Goal: Task Accomplishment & Management: Use online tool/utility

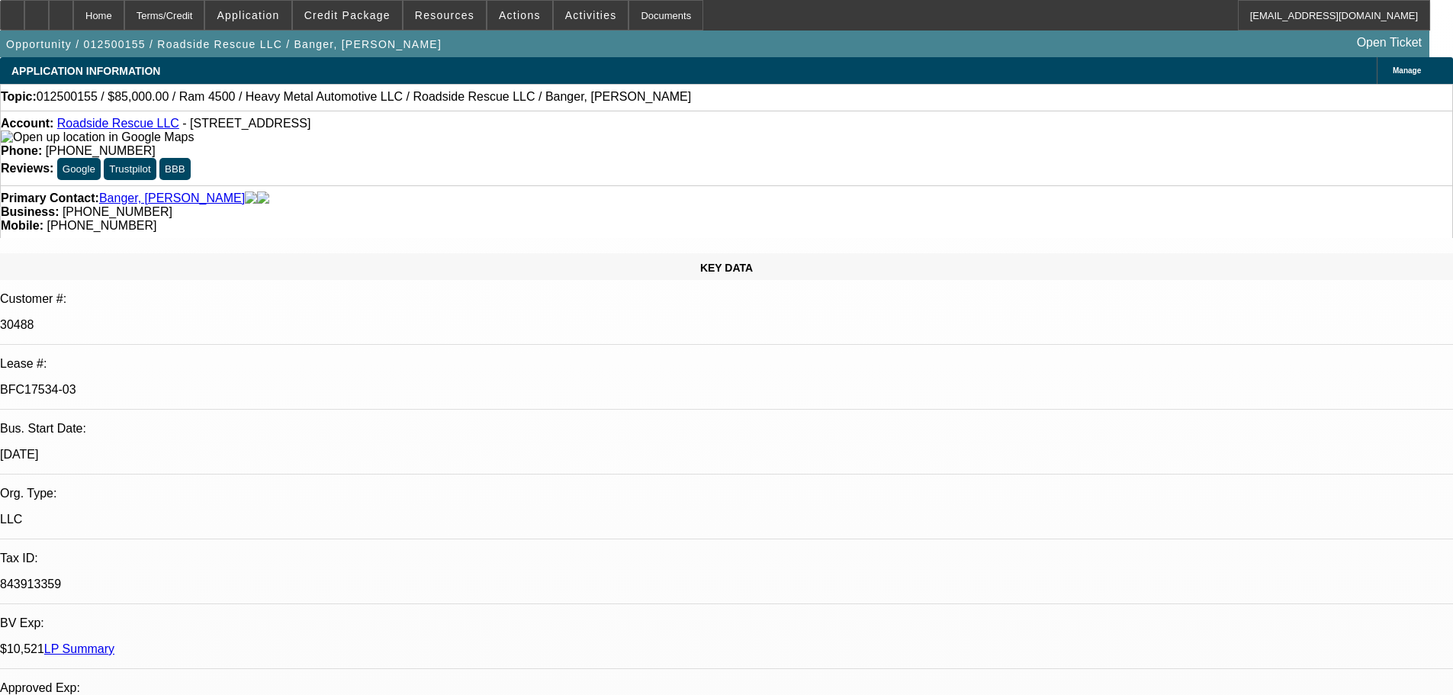
select select "0"
select select "2"
select select "0.1"
select select "4"
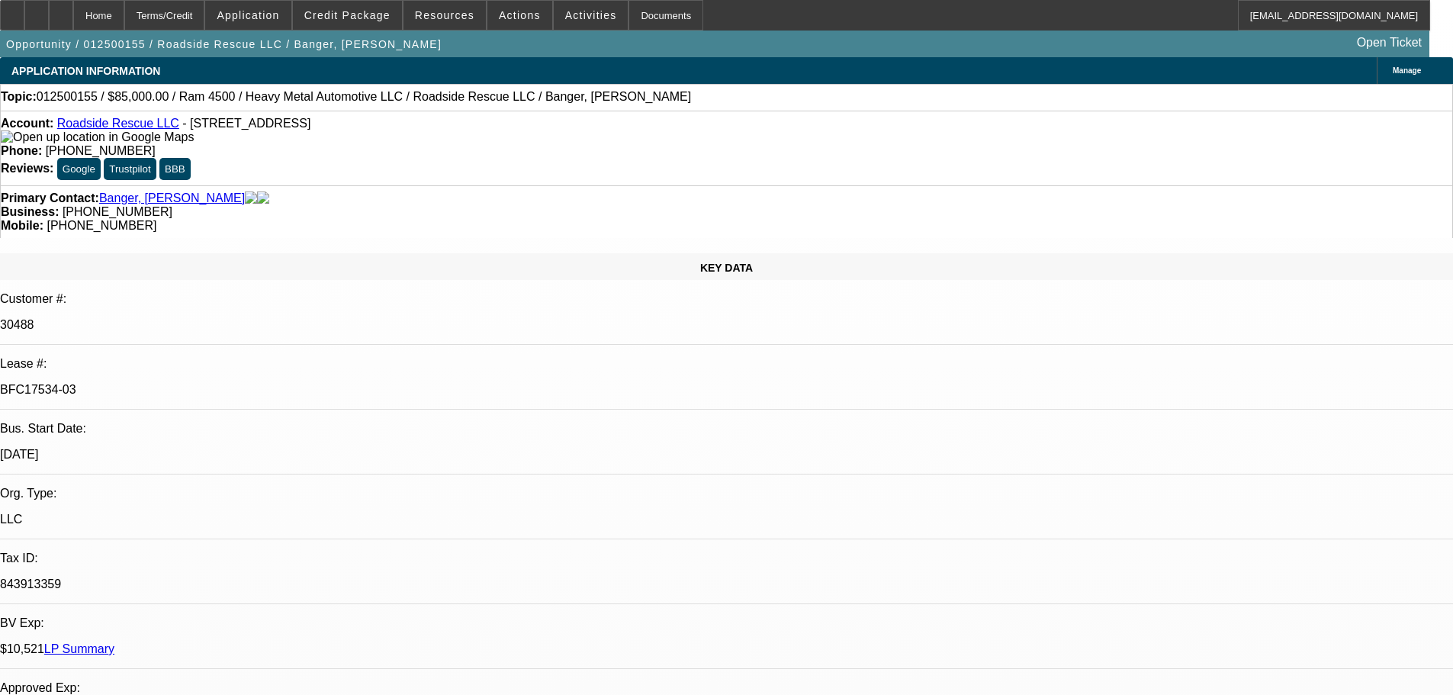
select select "0"
select select "2"
select select "0.1"
select select "4"
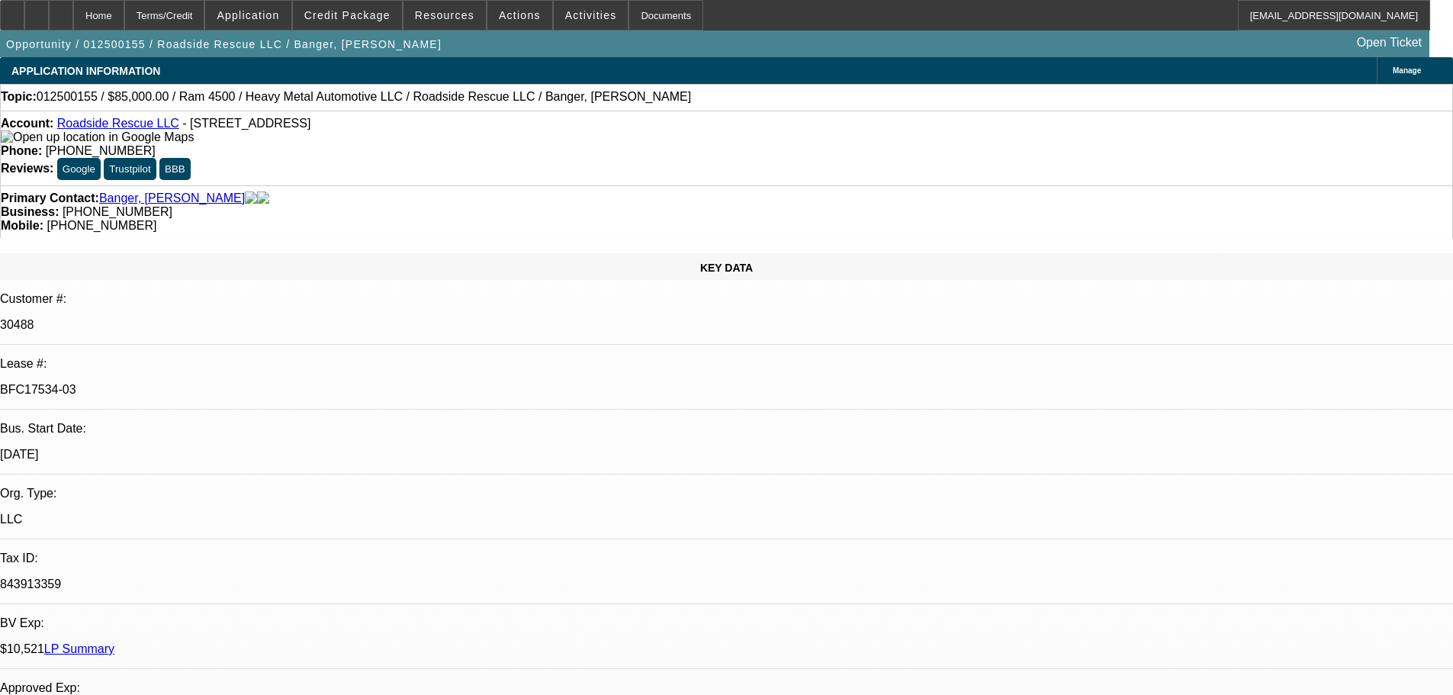
select select "0"
select select "2"
select select "0.1"
select select "4"
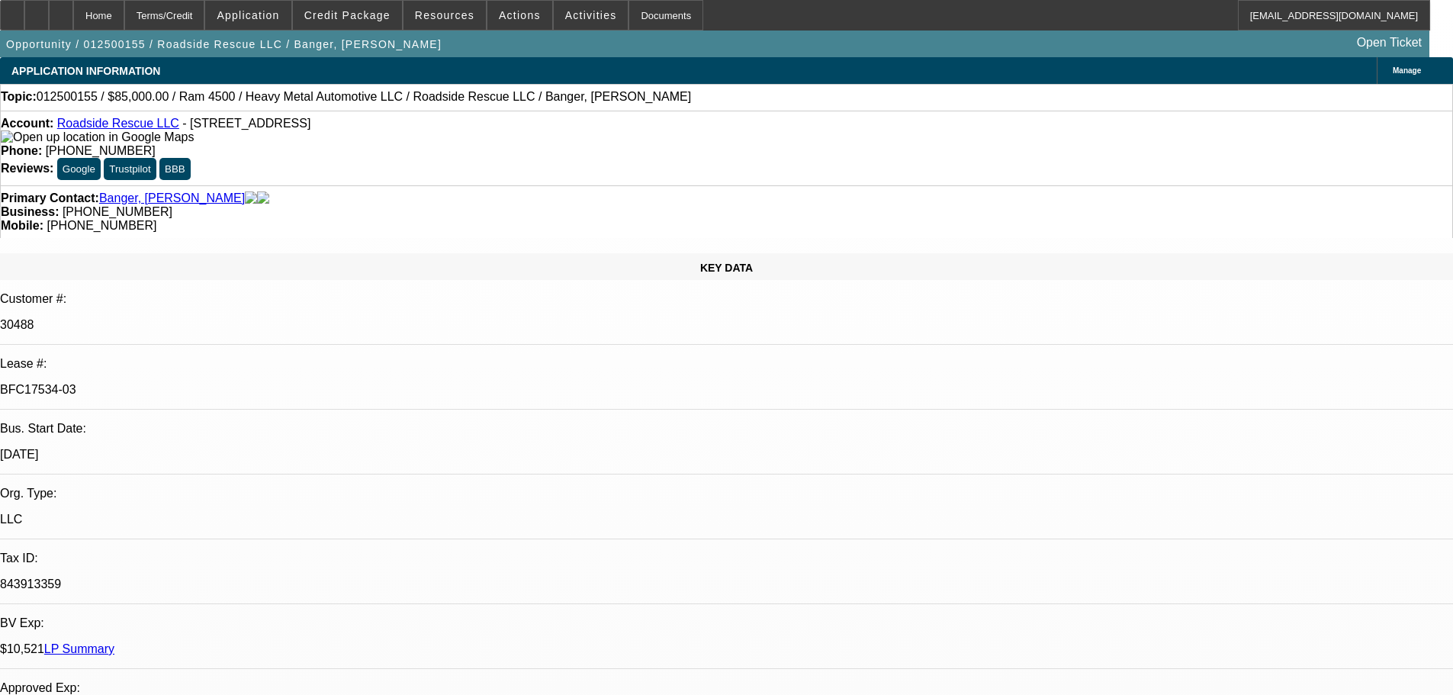
select select "0"
select select "2"
select select "0.1"
select select "4"
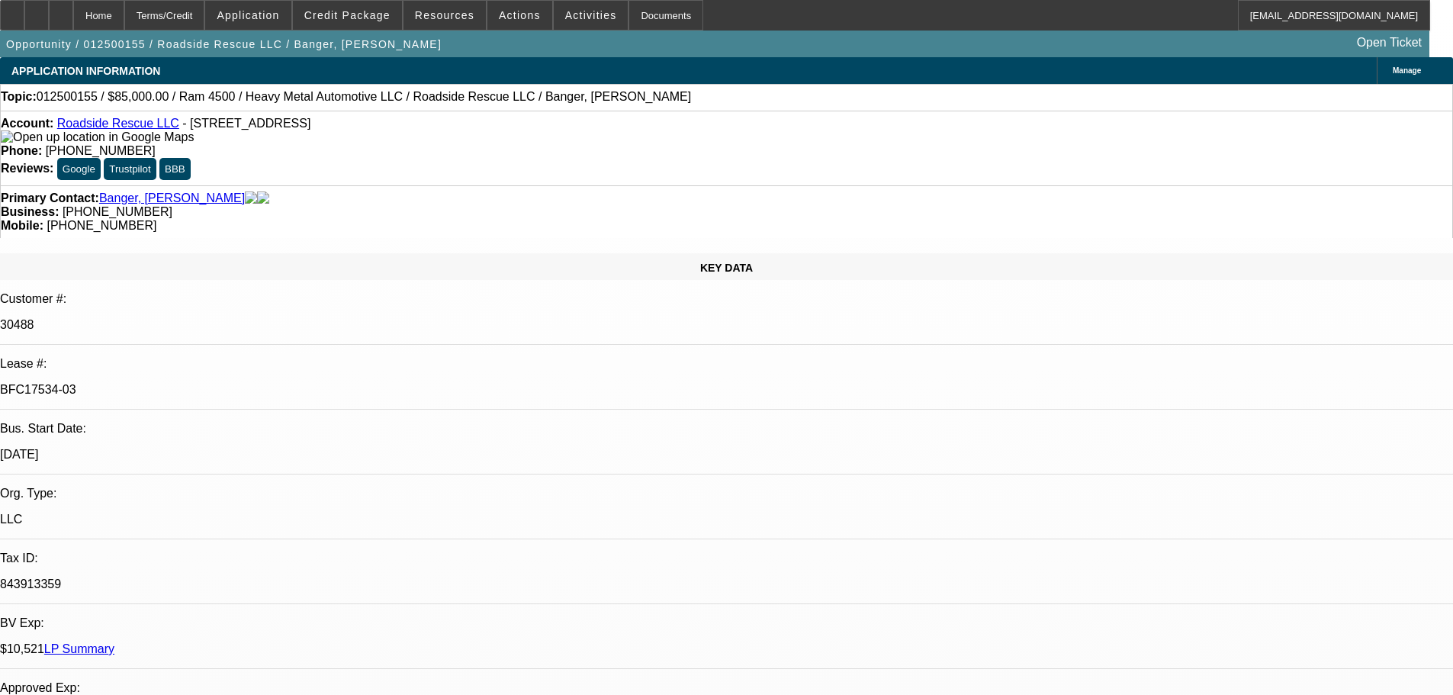
click at [114, 642] on link "LP Summary" at bounding box center [79, 648] width 70 height 13
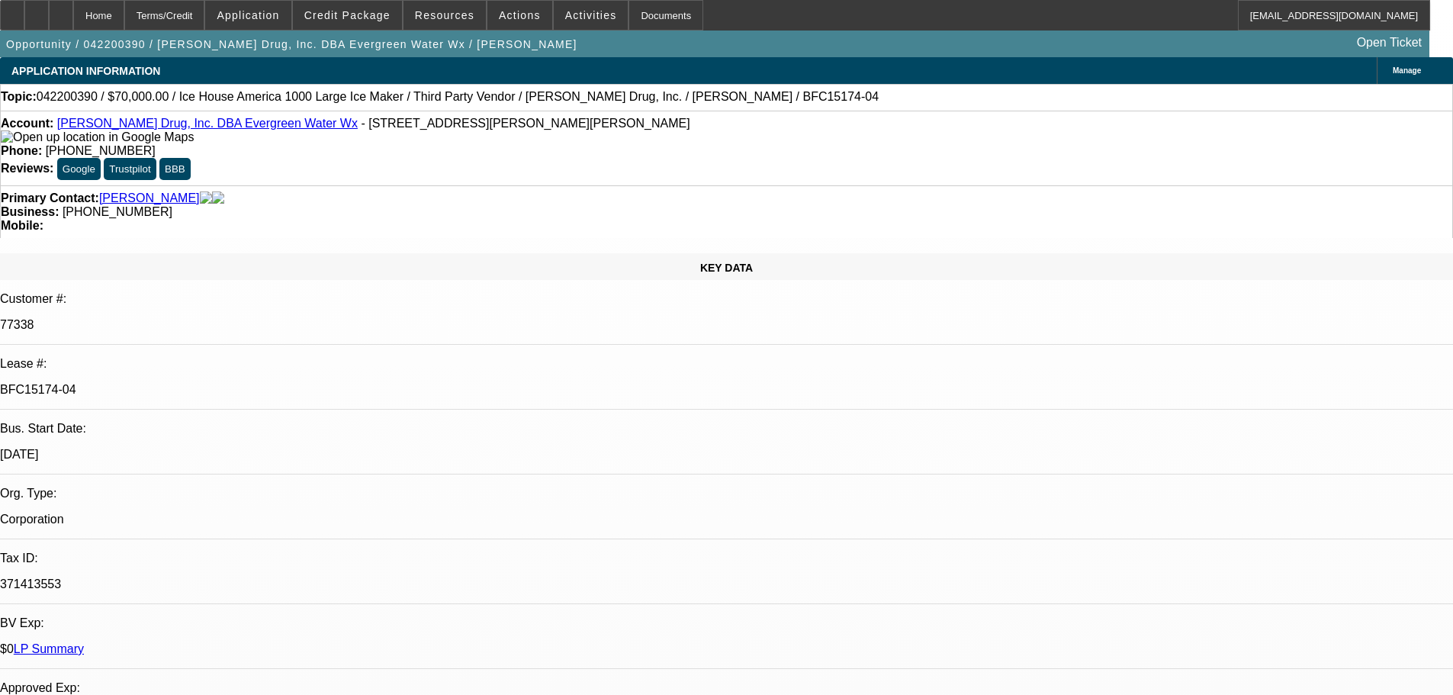
select select "0"
select select "2"
select select "0"
select select "6"
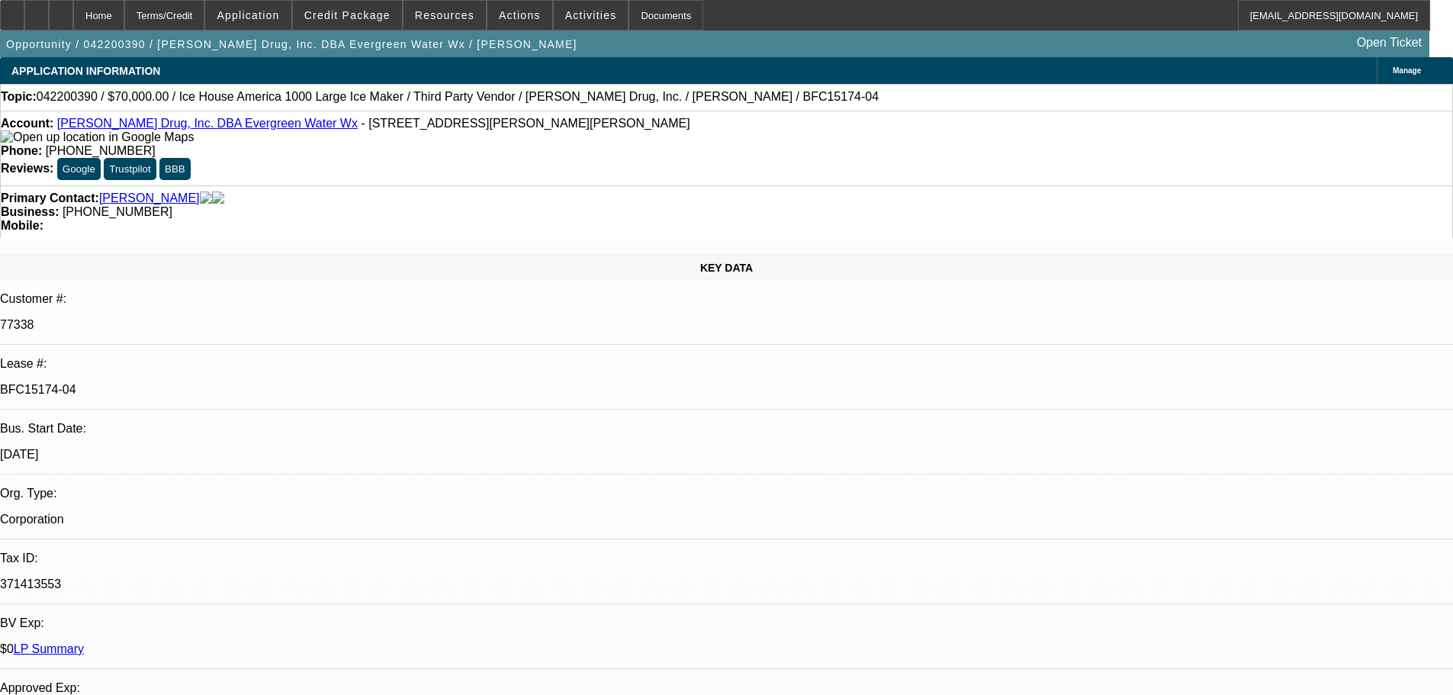
select select "0"
select select "2"
select select "0"
select select "6"
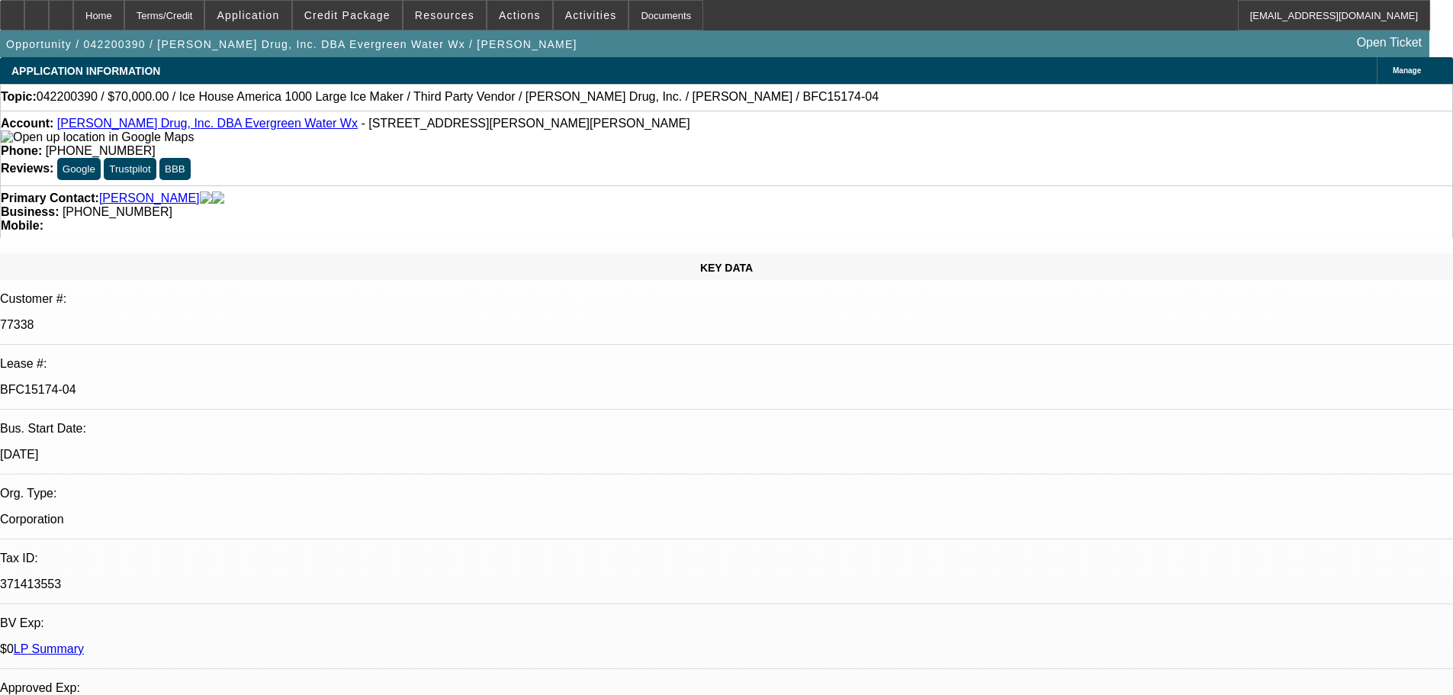
select select "0"
select select "2"
select select "0"
select select "6"
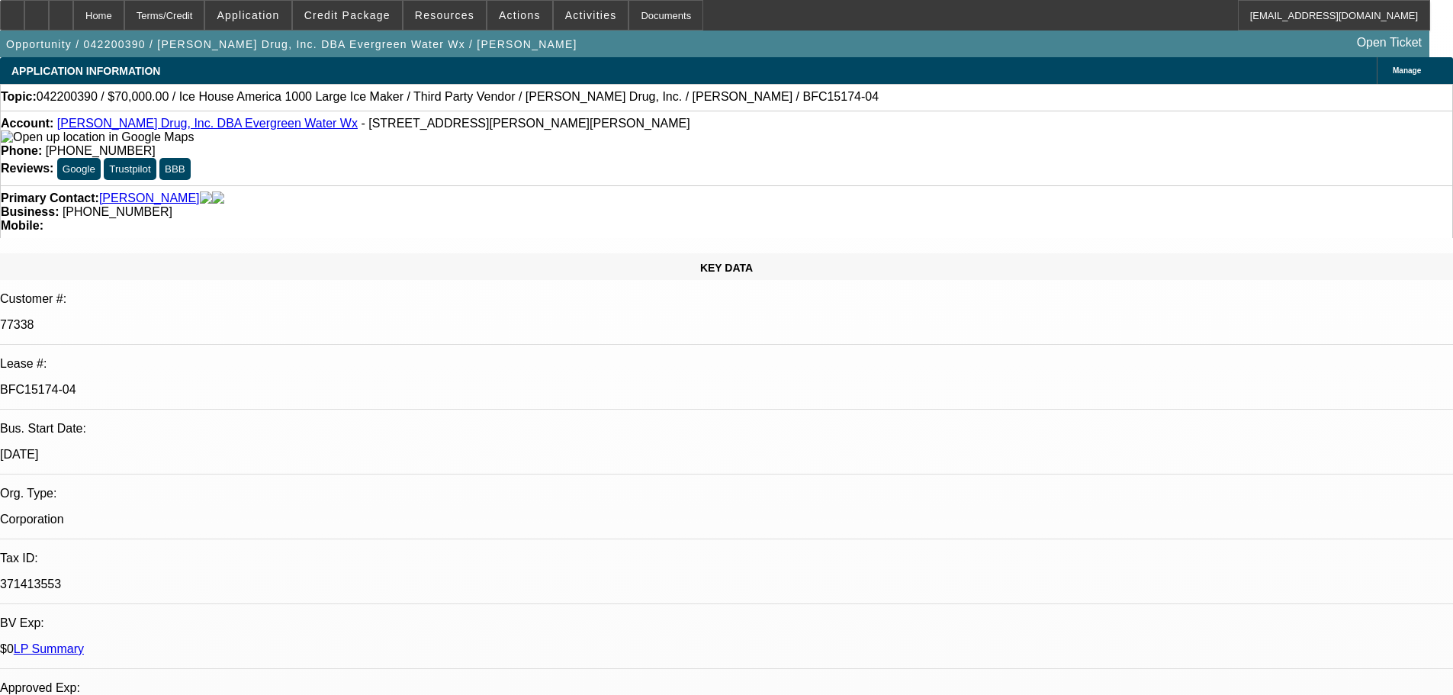
select select "0"
select select "3"
select select "0"
select select "6"
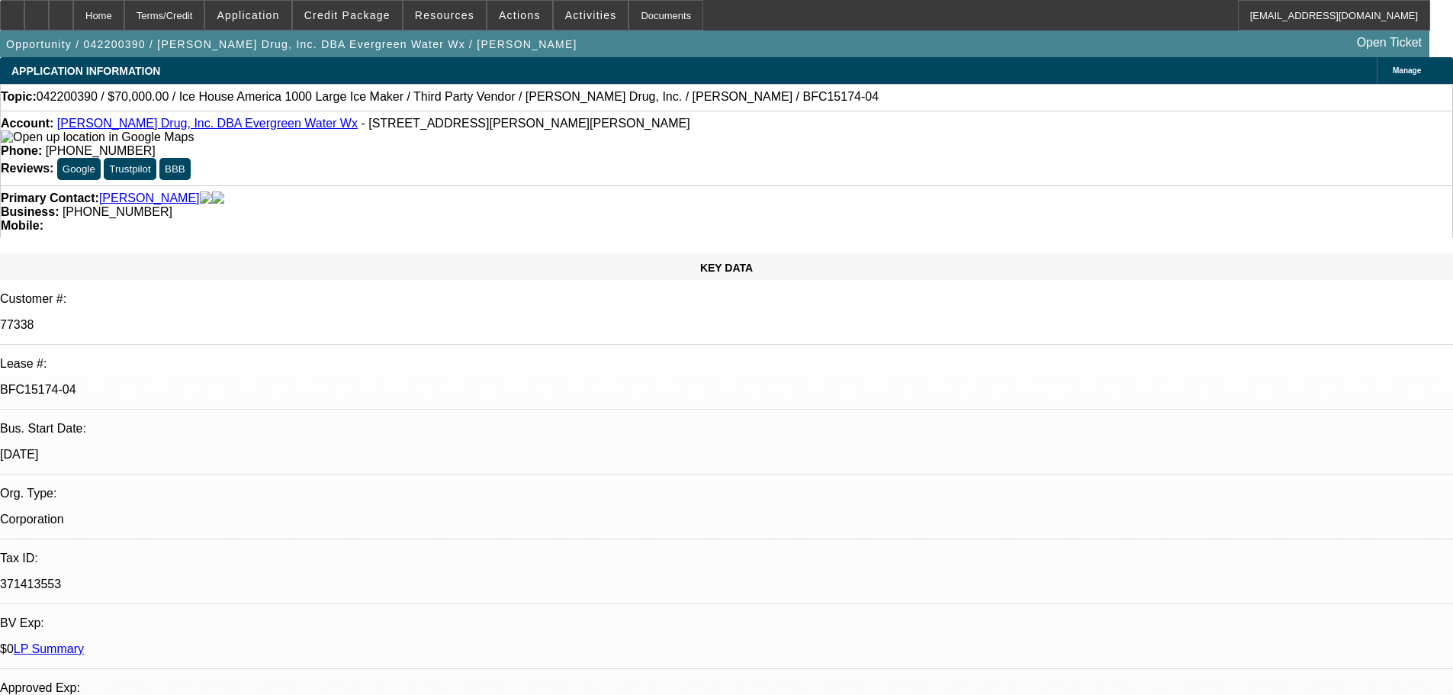
click at [84, 642] on link "LP Summary" at bounding box center [49, 648] width 70 height 13
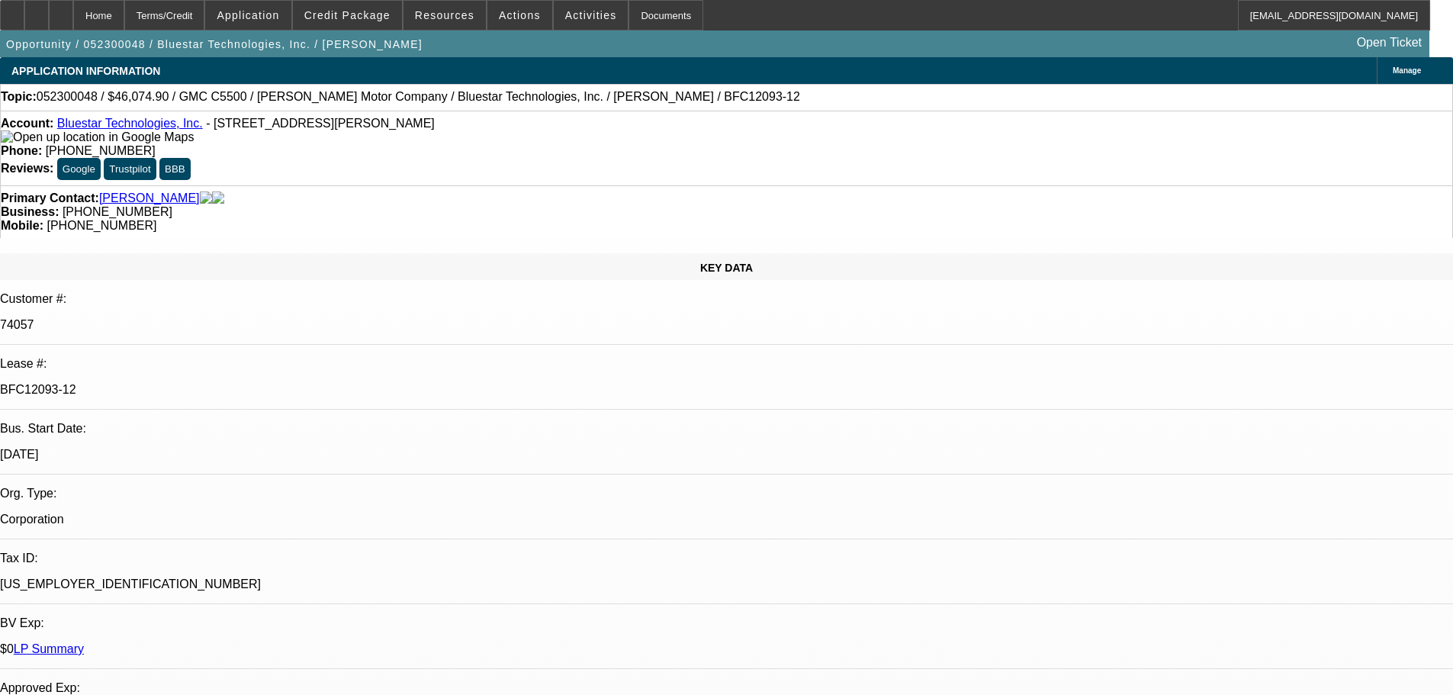
select select "0"
select select "6"
select select "0"
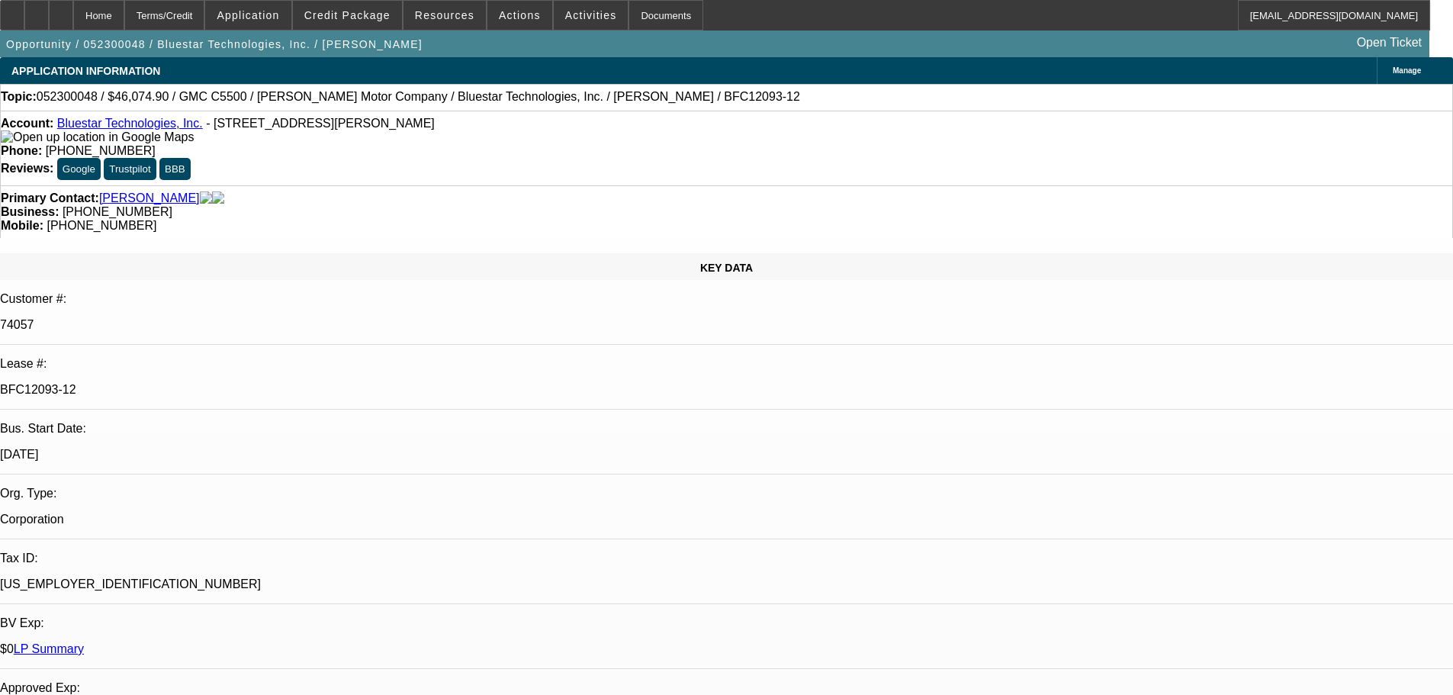
select select "0"
select select "6"
select select "0"
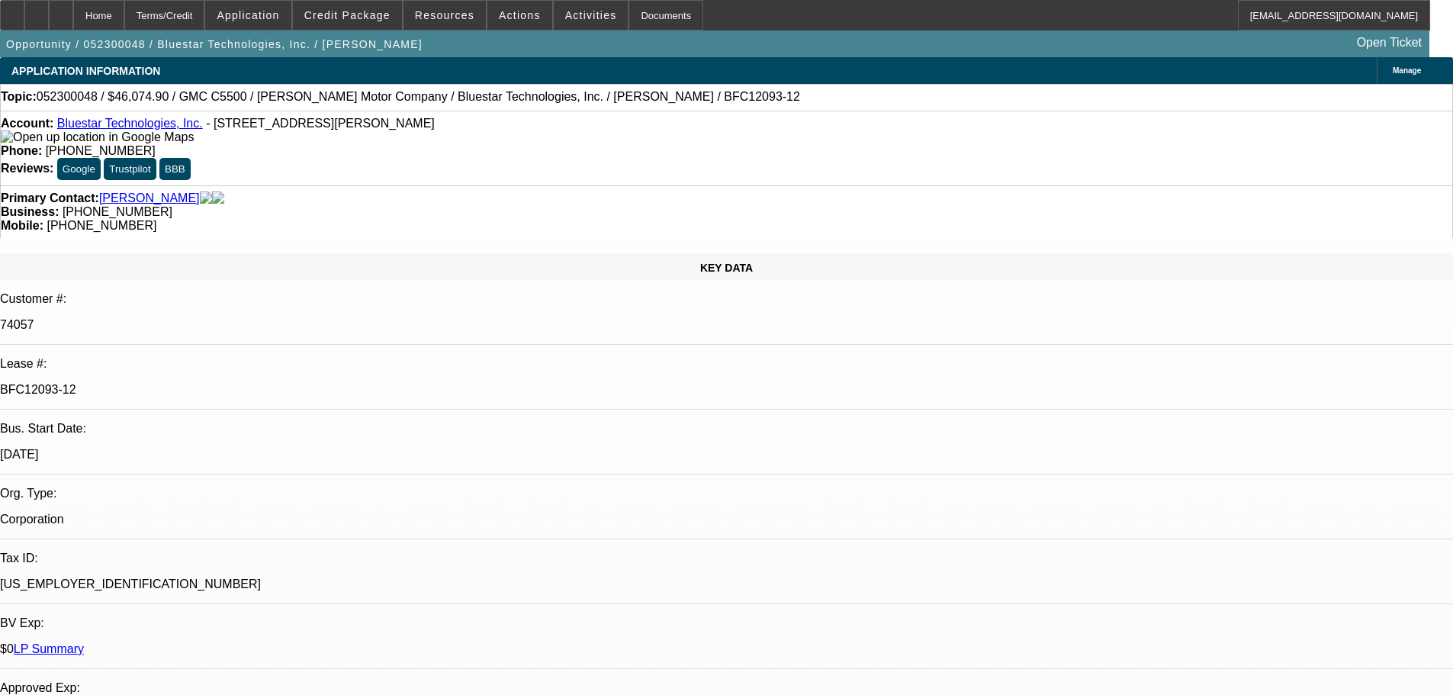
select select "0"
select select "6"
select select "0"
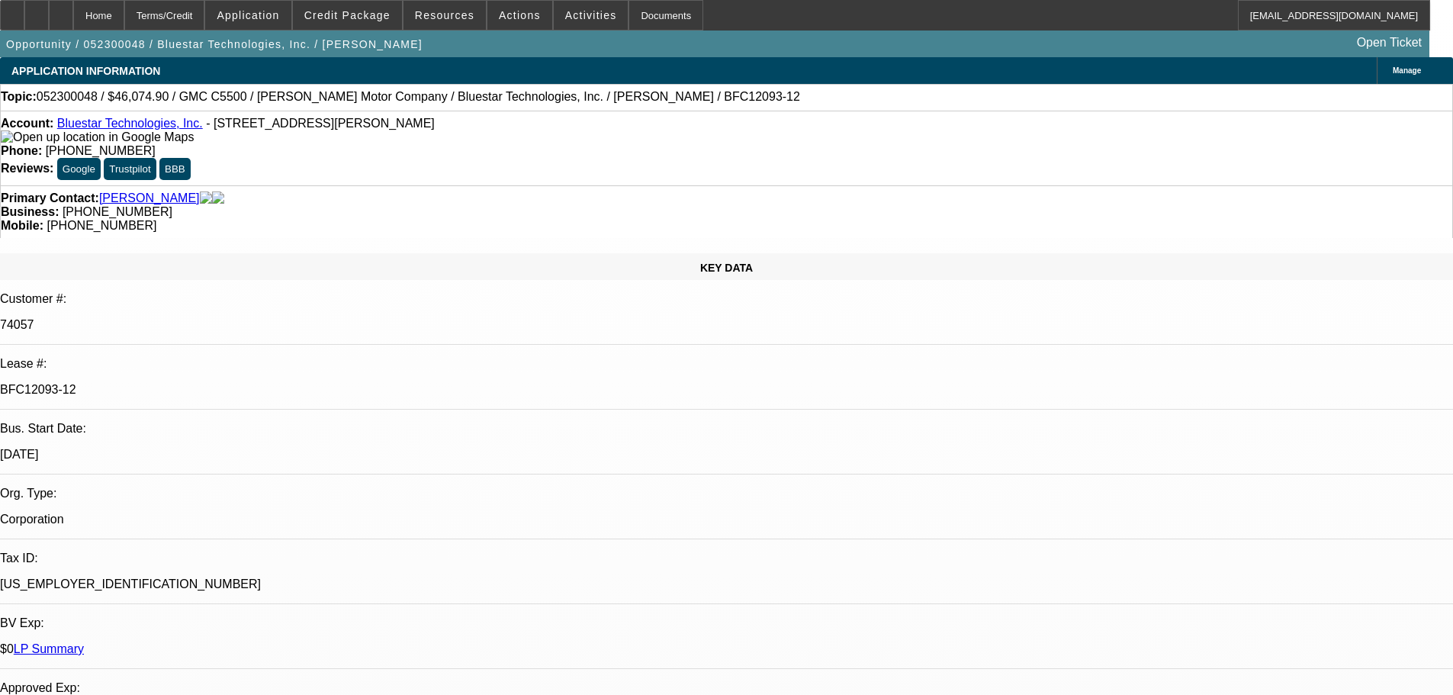
select select "6"
click at [84, 642] on link "LP Summary" at bounding box center [49, 648] width 70 height 13
click at [135, 125] on link "Bluestar Technologies, Inc." at bounding box center [130, 123] width 146 height 13
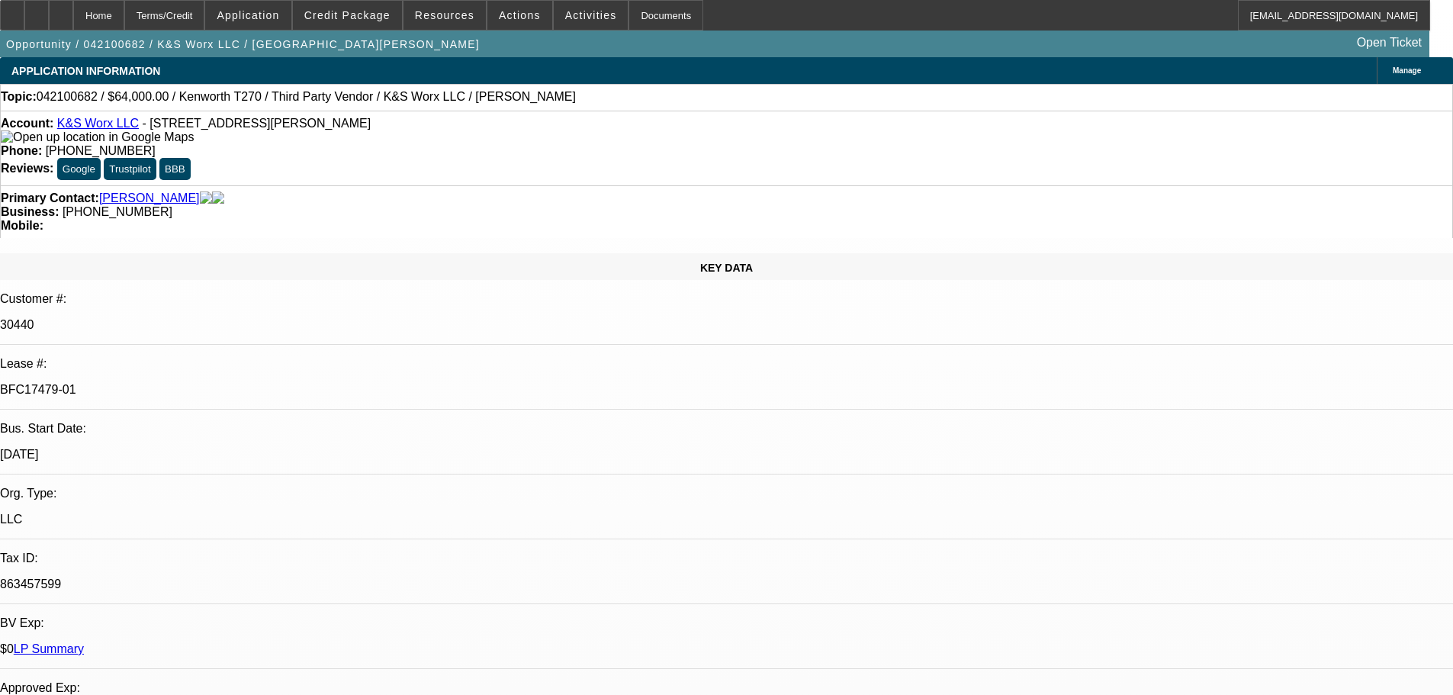
select select "0"
select select "2"
select select "0"
select select "6"
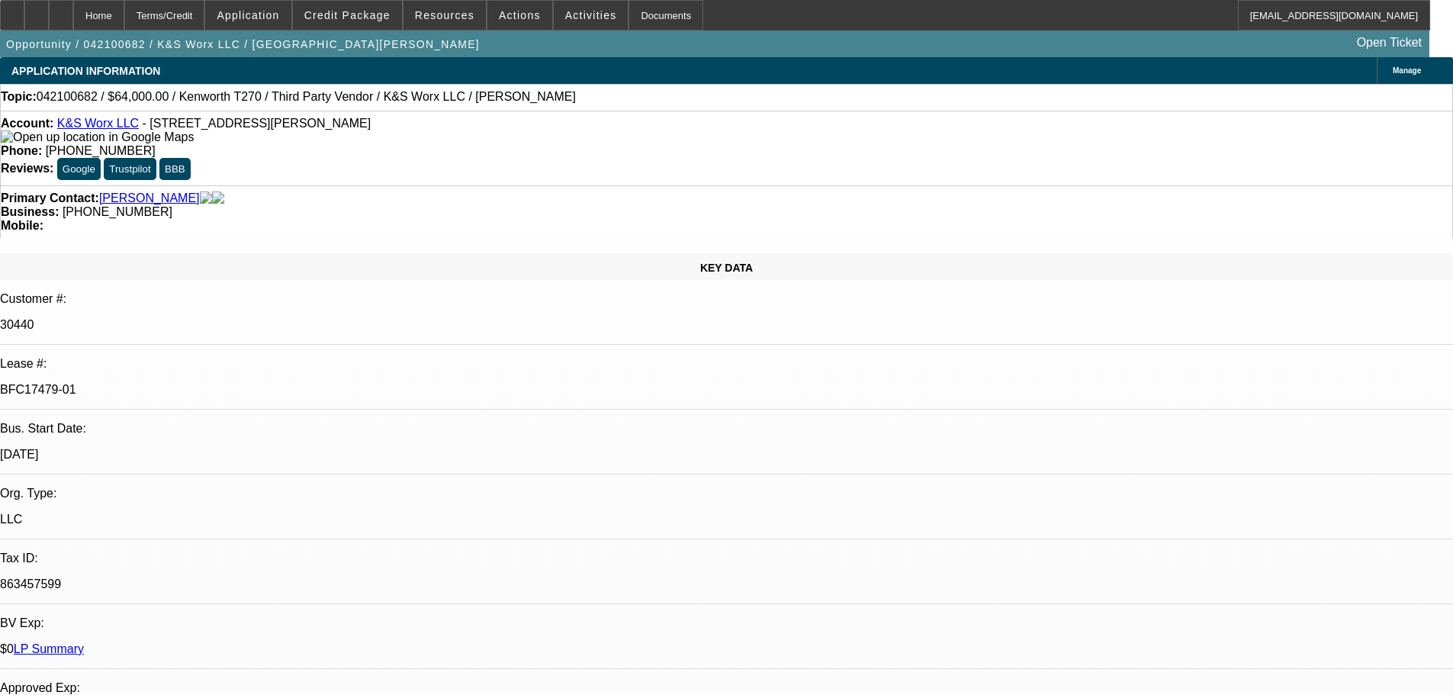
select select "0"
select select "2"
select select "0.1"
select select "4"
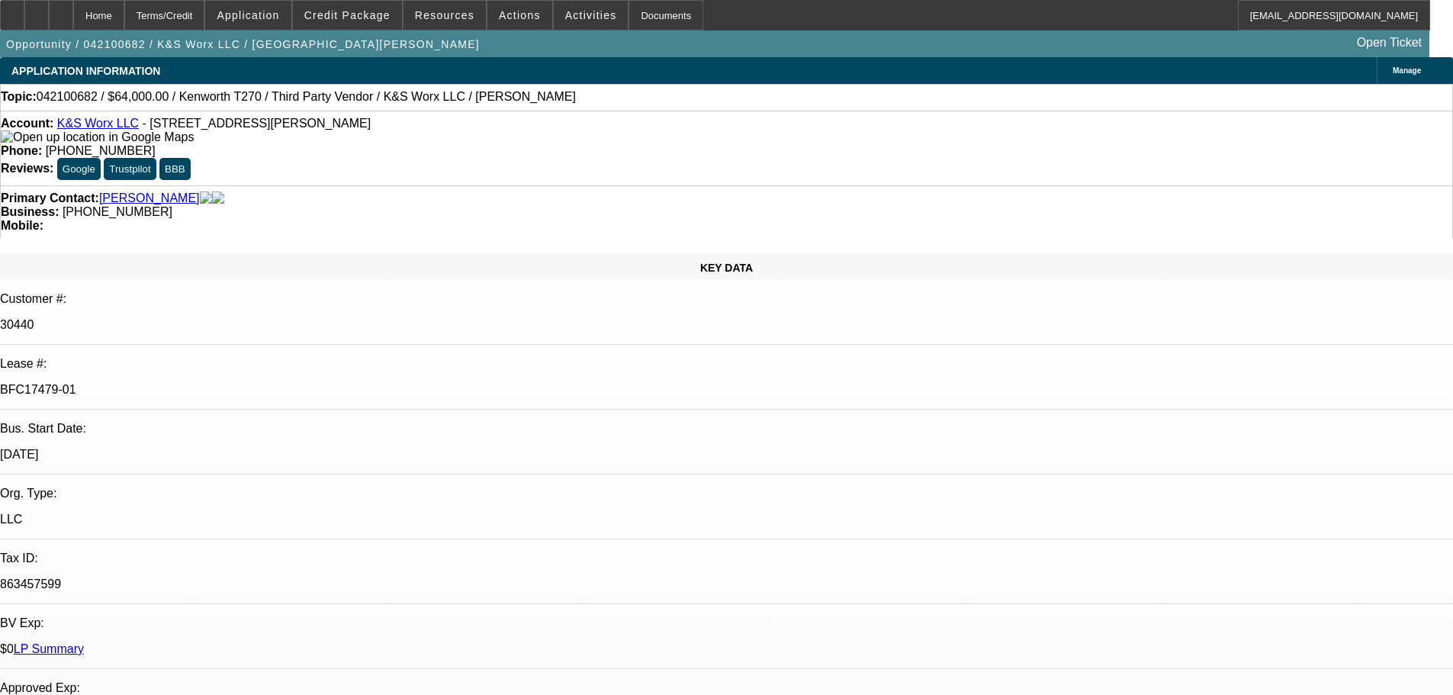
select select "0"
select select "2"
select select "0.1"
select select "4"
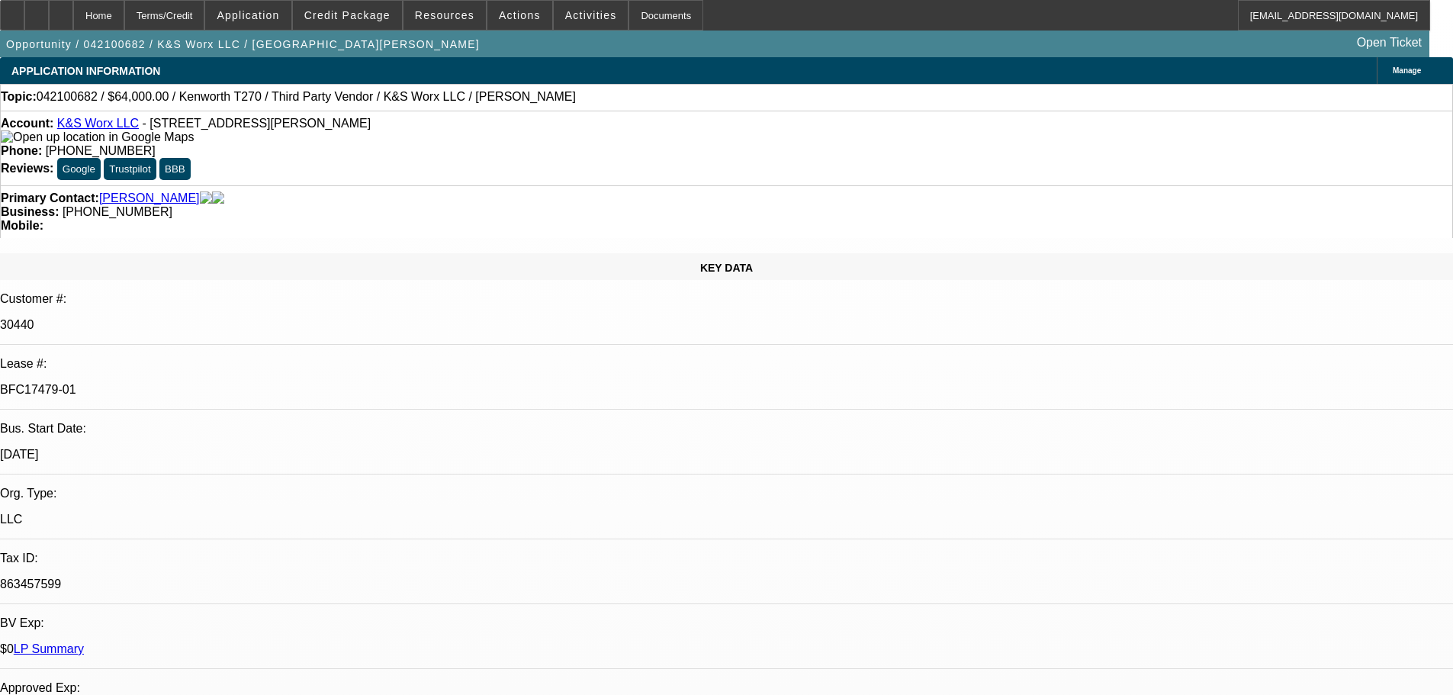
select select "0"
select select "2"
select select "0.1"
select select "4"
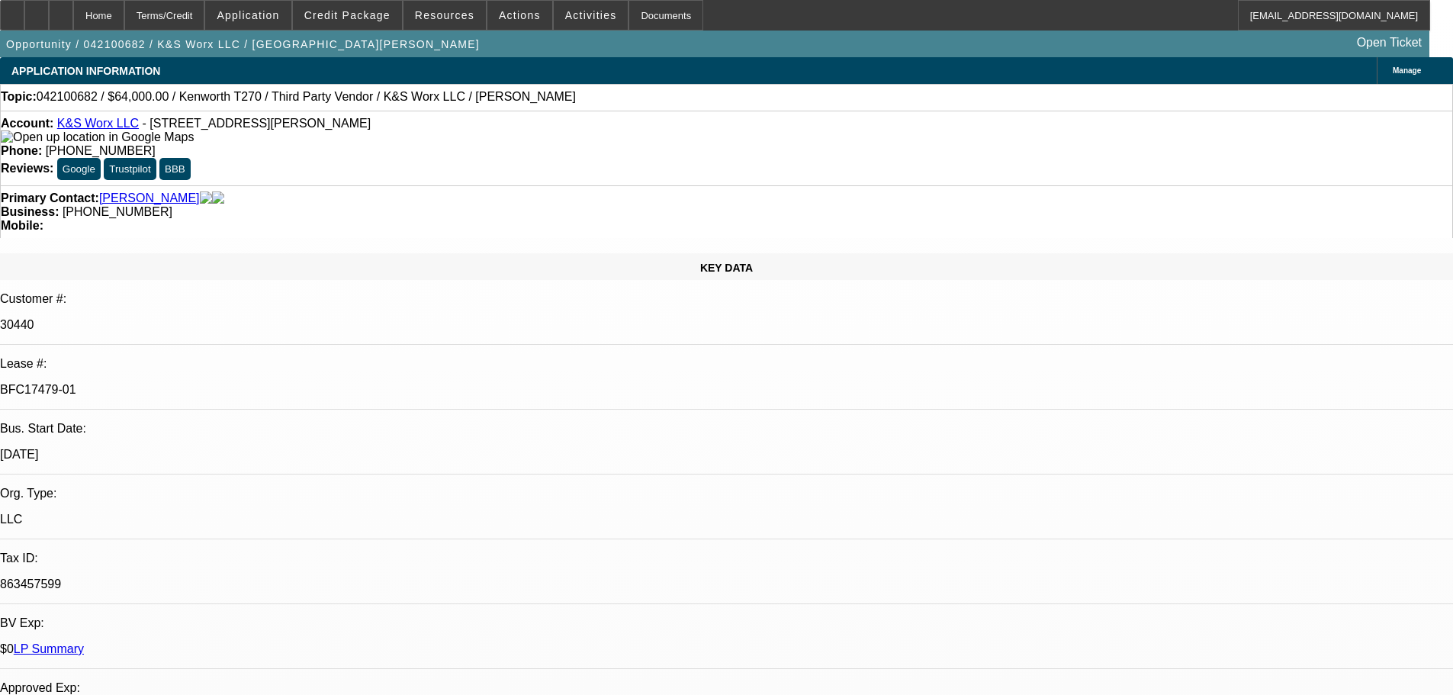
click at [84, 642] on link "LP Summary" at bounding box center [49, 648] width 70 height 13
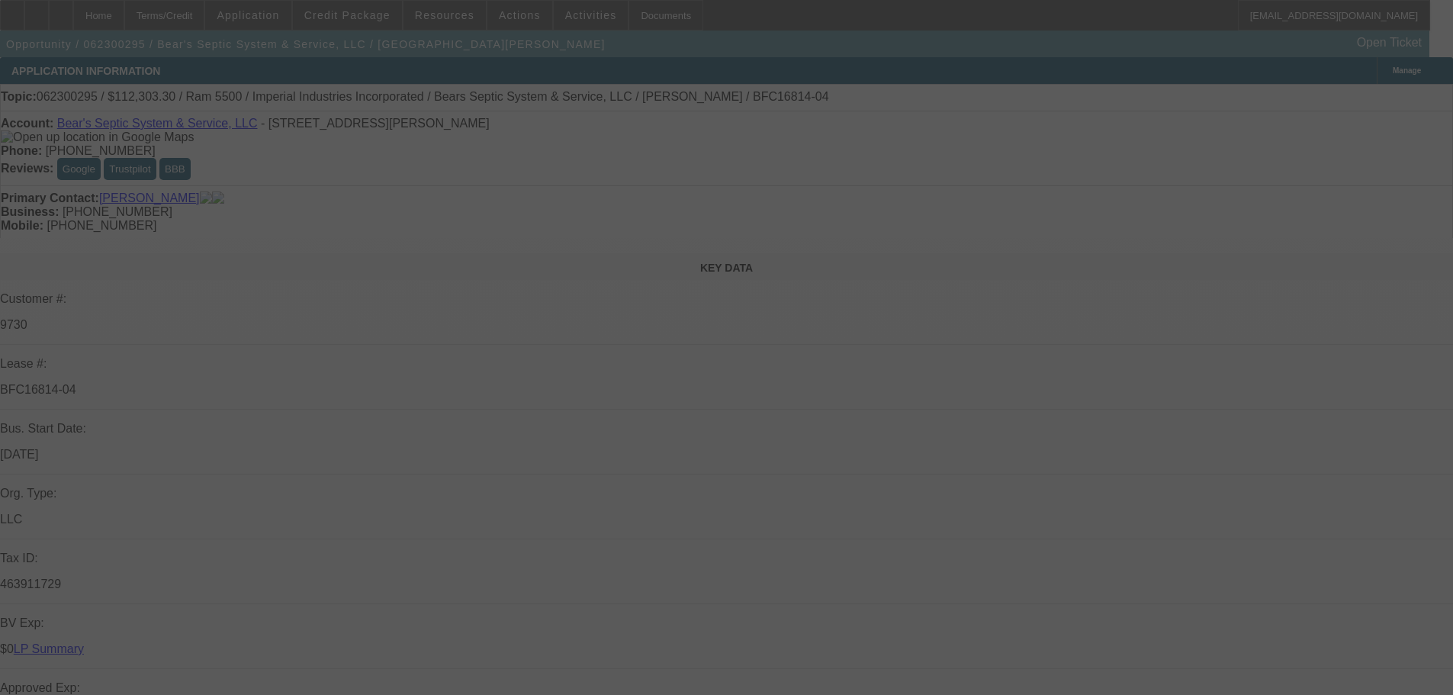
select select "0"
select select "6"
select select "0"
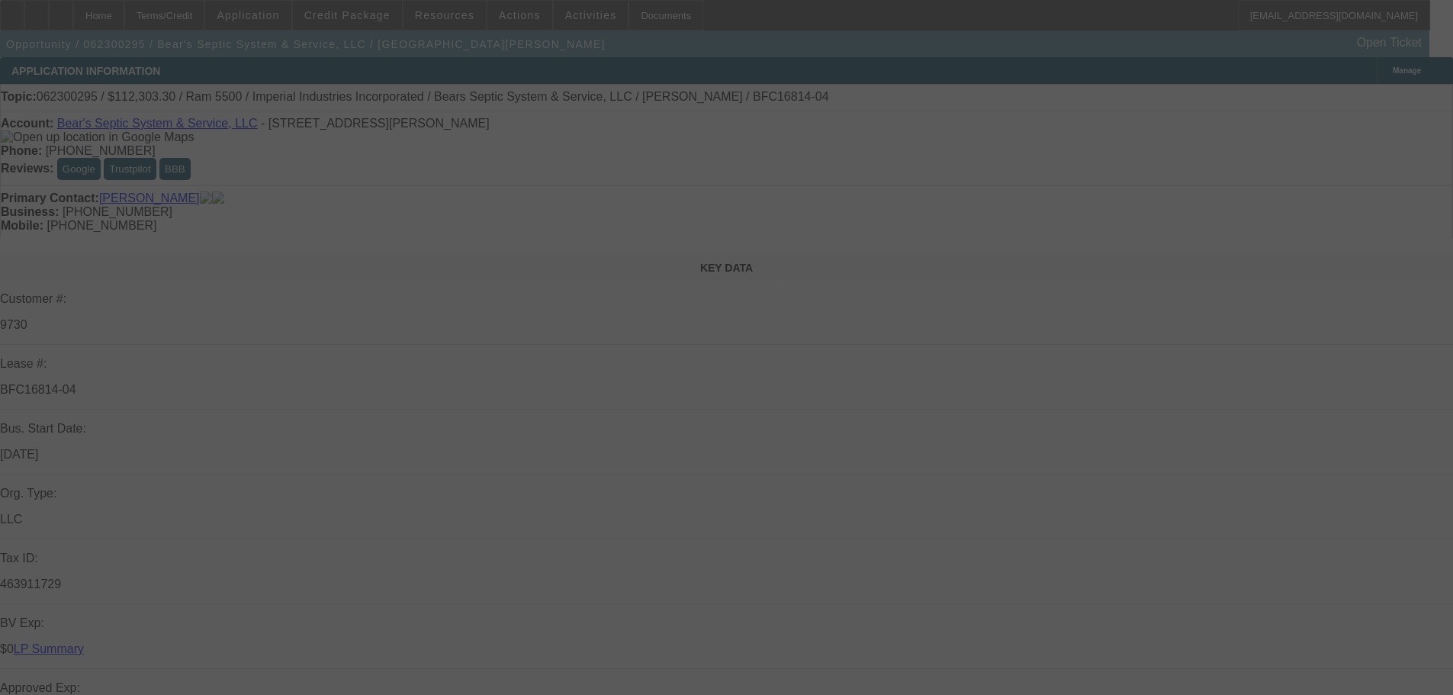
select select "0"
select select "6"
select select "0"
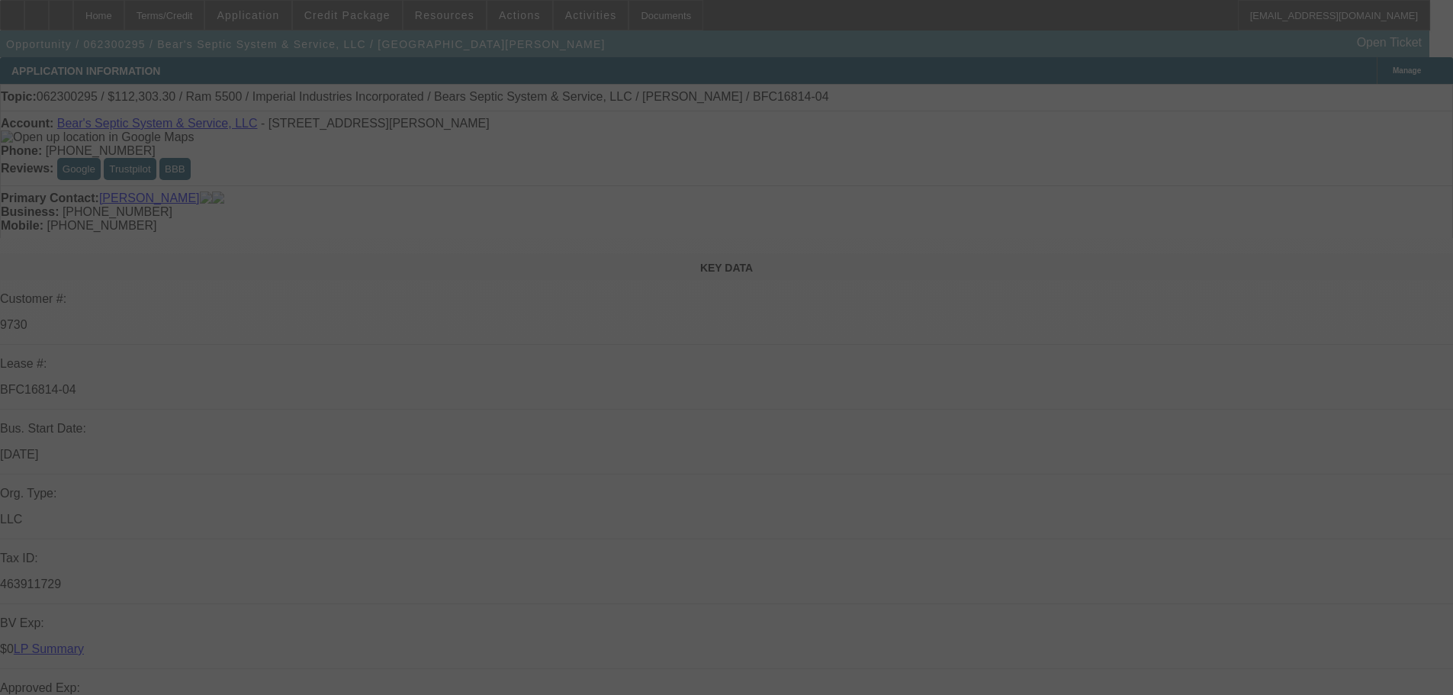
select select "0"
select select "6"
select select "0"
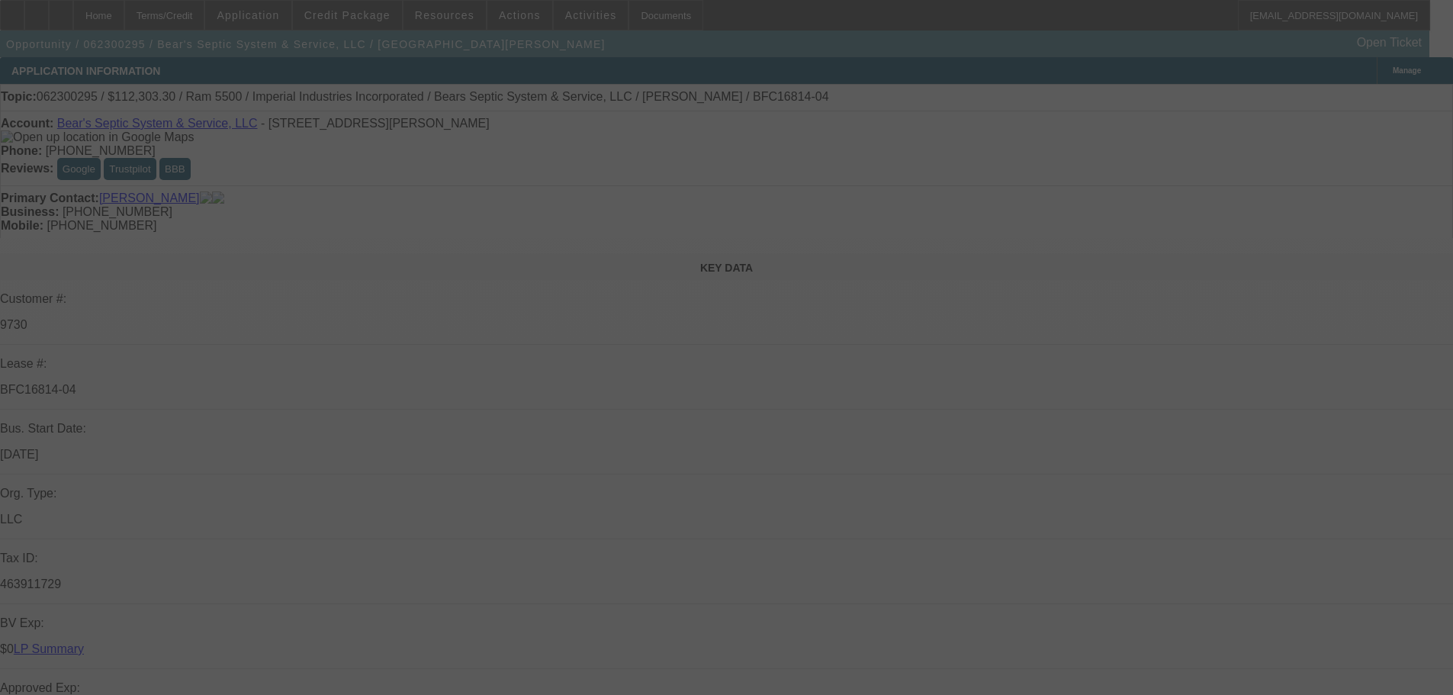
select select "6"
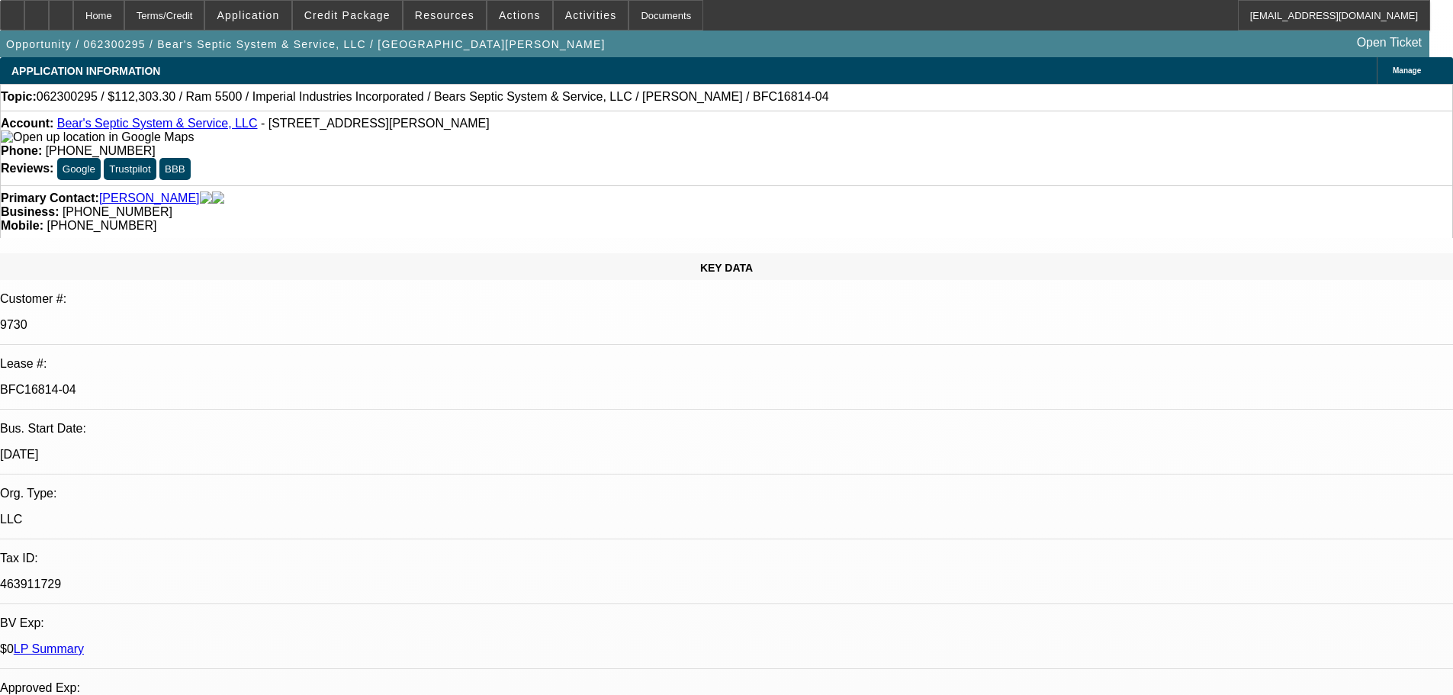
click at [84, 642] on link "LP Summary" at bounding box center [49, 648] width 70 height 13
